Goal: Book appointment/travel/reservation

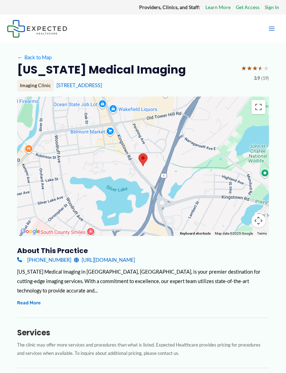
click at [252, 4] on link "Get Access" at bounding box center [248, 7] width 24 height 9
